Goal: Find specific page/section: Find specific page/section

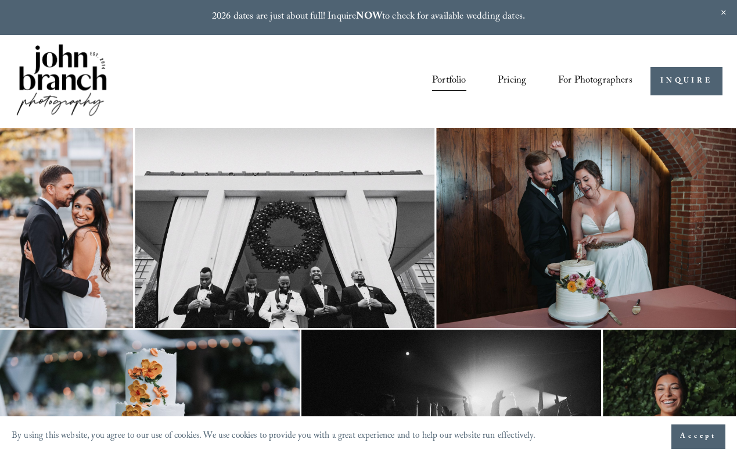
click at [517, 82] on link "Pricing" at bounding box center [512, 81] width 28 height 21
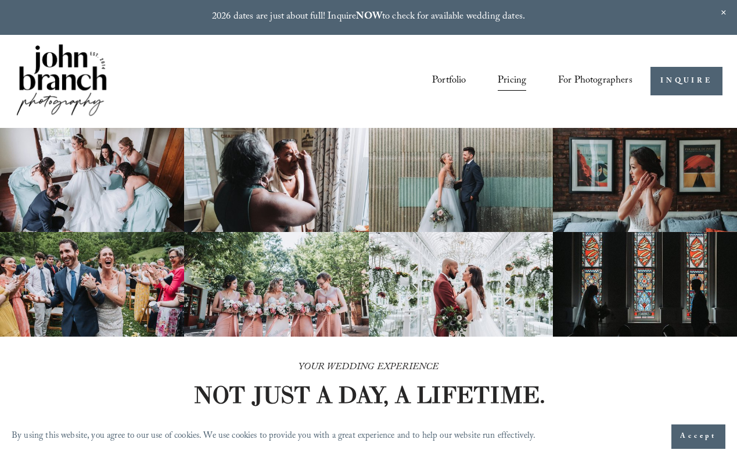
click at [589, 75] on span "For Photographers" at bounding box center [595, 80] width 74 height 19
click at [592, 82] on span "For Photographers" at bounding box center [595, 80] width 74 height 19
